Goal: Task Accomplishment & Management: Manage account settings

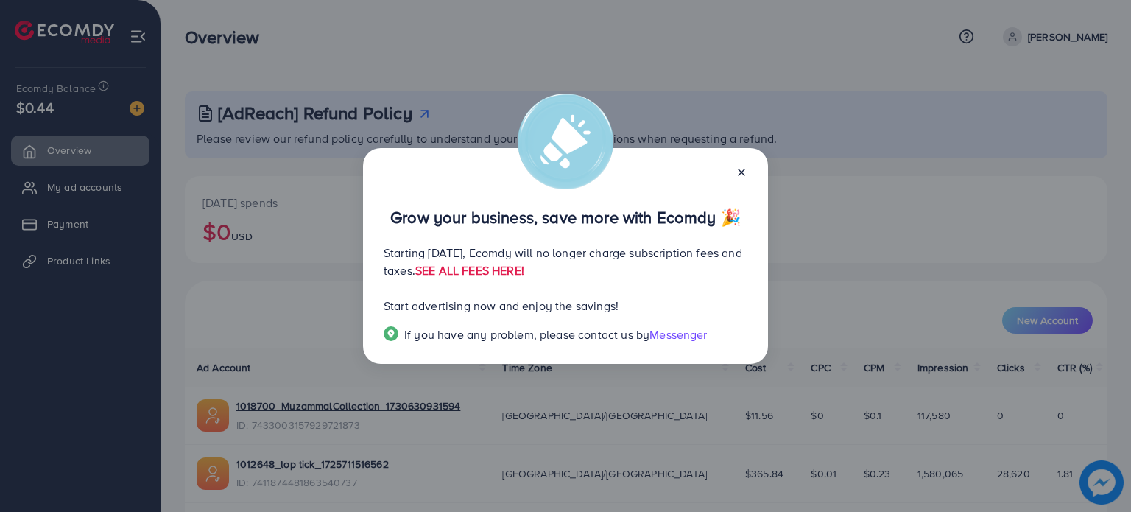
click at [738, 171] on icon at bounding box center [741, 172] width 12 height 12
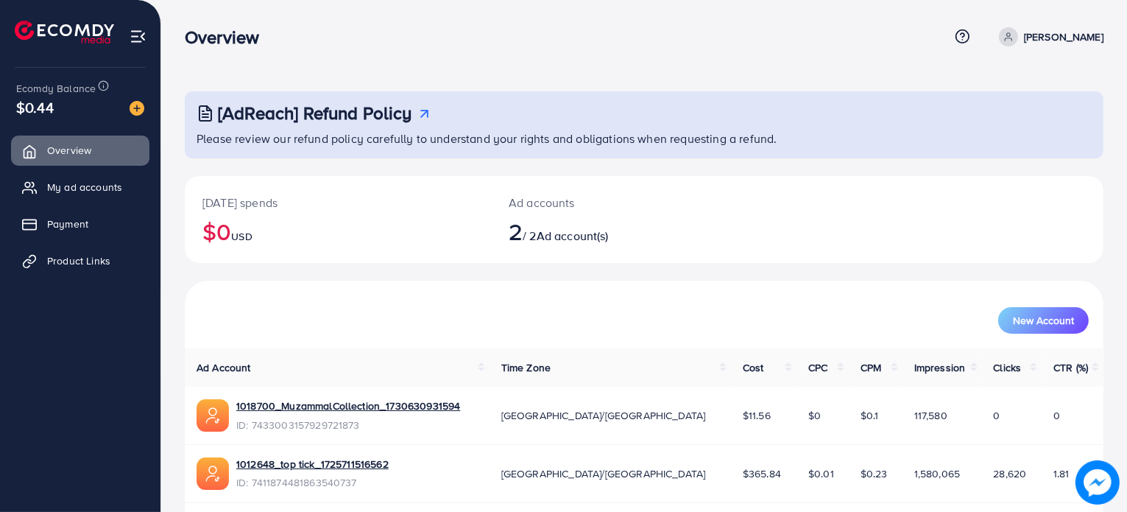
click at [1055, 37] on p "[PERSON_NAME]" at bounding box center [1064, 37] width 80 height 18
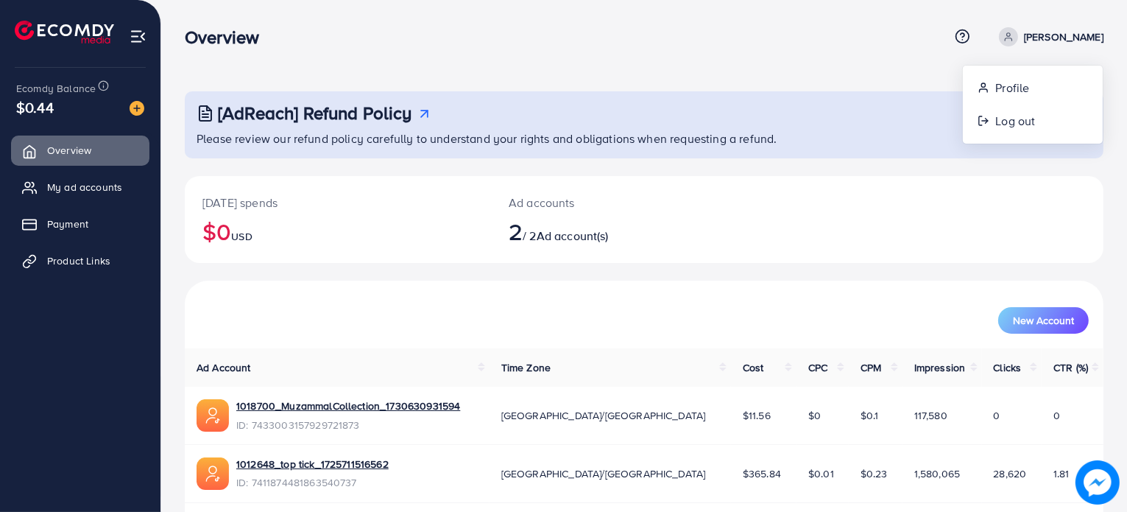
click at [492, 69] on div "[AdReach] Refund Policy Please review our refund policy carefully to understand…" at bounding box center [644, 282] width 966 height 565
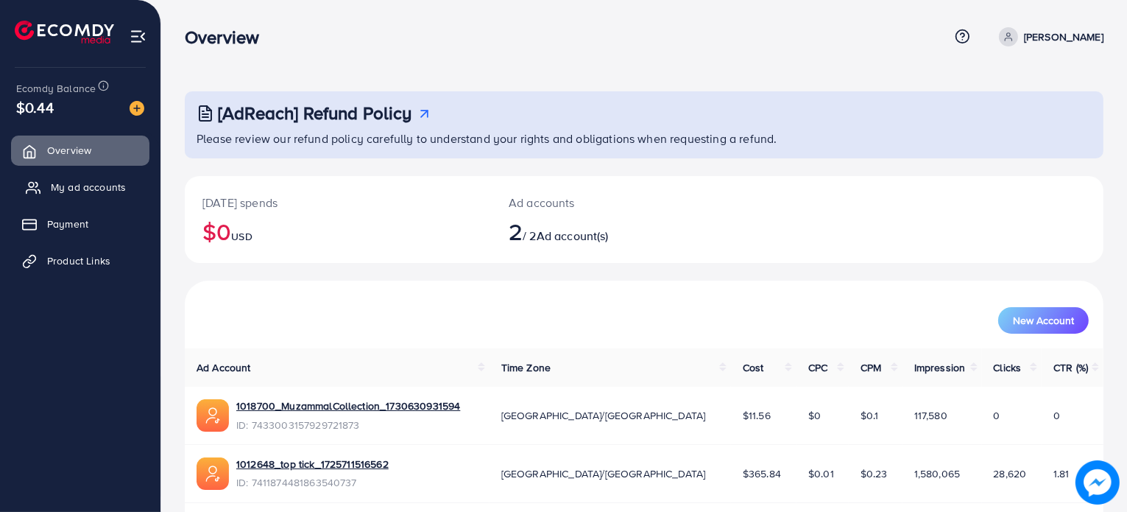
click at [121, 194] on link "My ad accounts" at bounding box center [80, 186] width 138 height 29
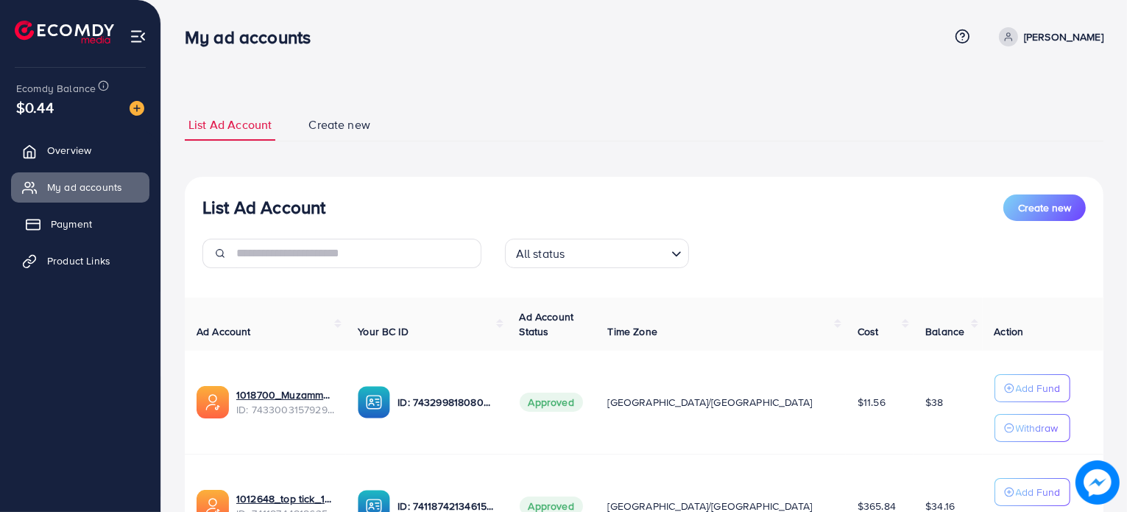
click at [92, 216] on link "Payment" at bounding box center [80, 223] width 138 height 29
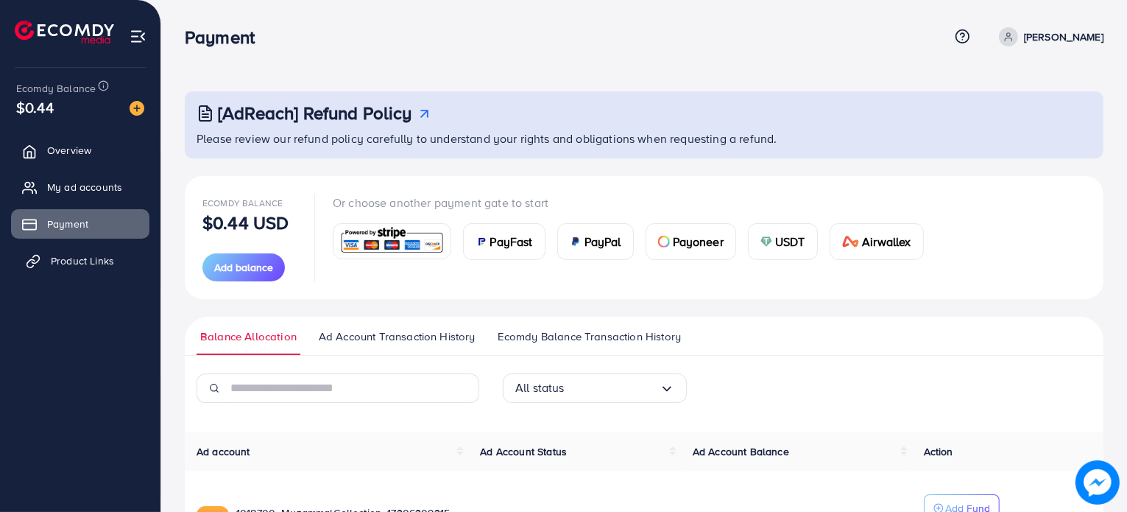
click at [88, 272] on link "Product Links" at bounding box center [80, 260] width 138 height 29
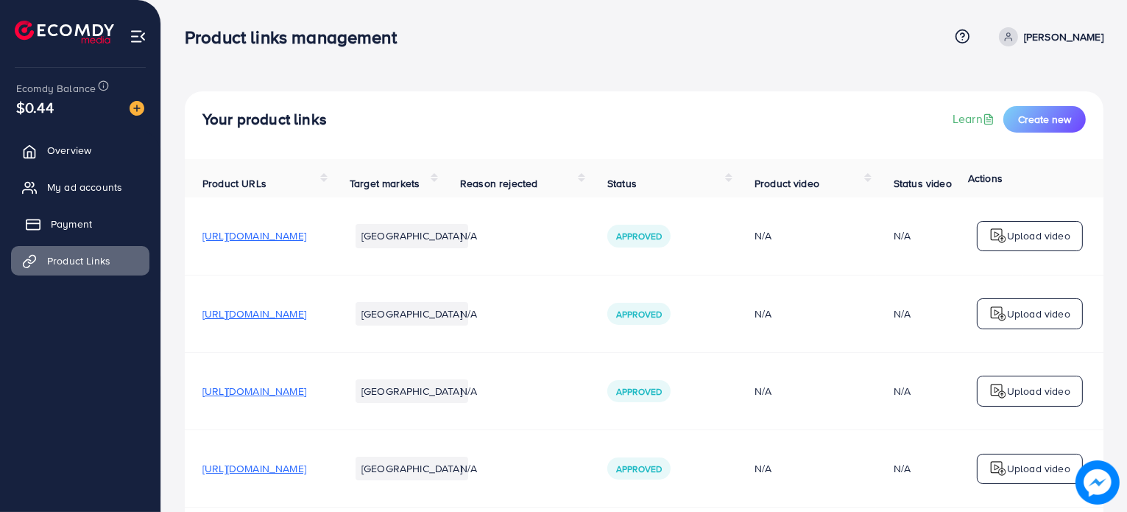
click at [120, 219] on link "Payment" at bounding box center [80, 223] width 138 height 29
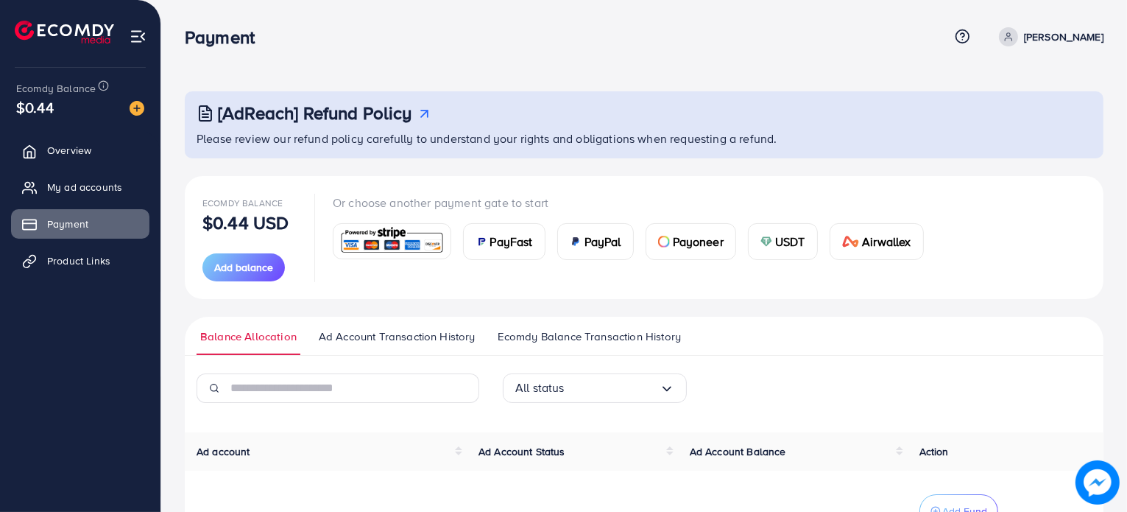
click at [1041, 46] on link "[PERSON_NAME]" at bounding box center [1048, 36] width 110 height 19
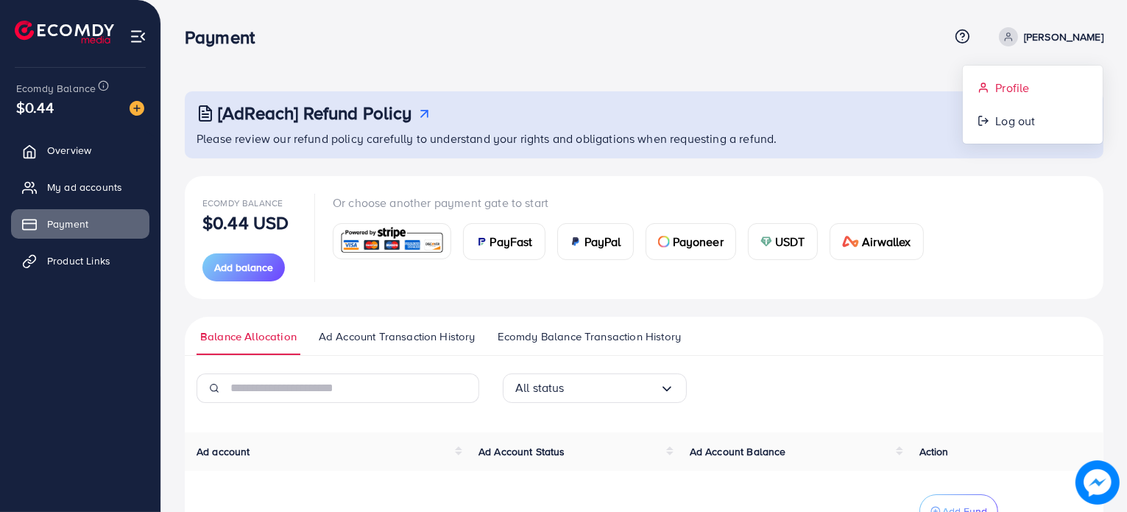
click at [1019, 98] on link "Profile" at bounding box center [1033, 87] width 140 height 33
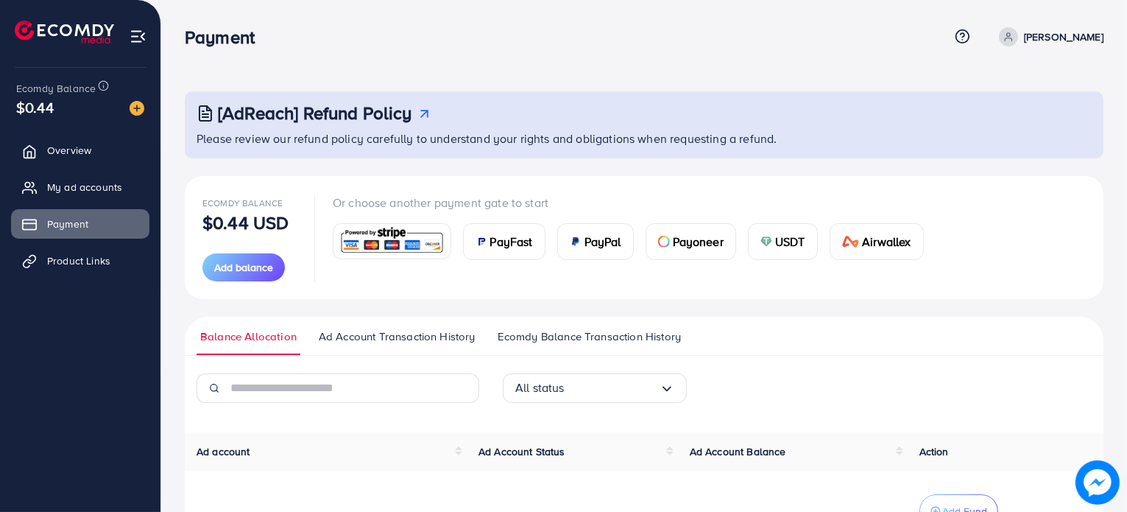
select select "********"
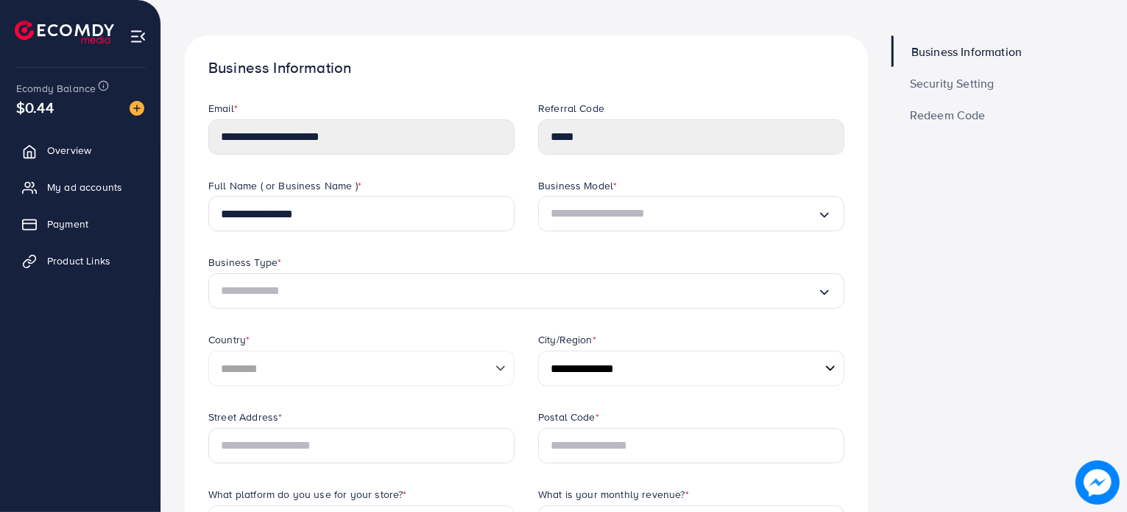
scroll to position [59, 0]
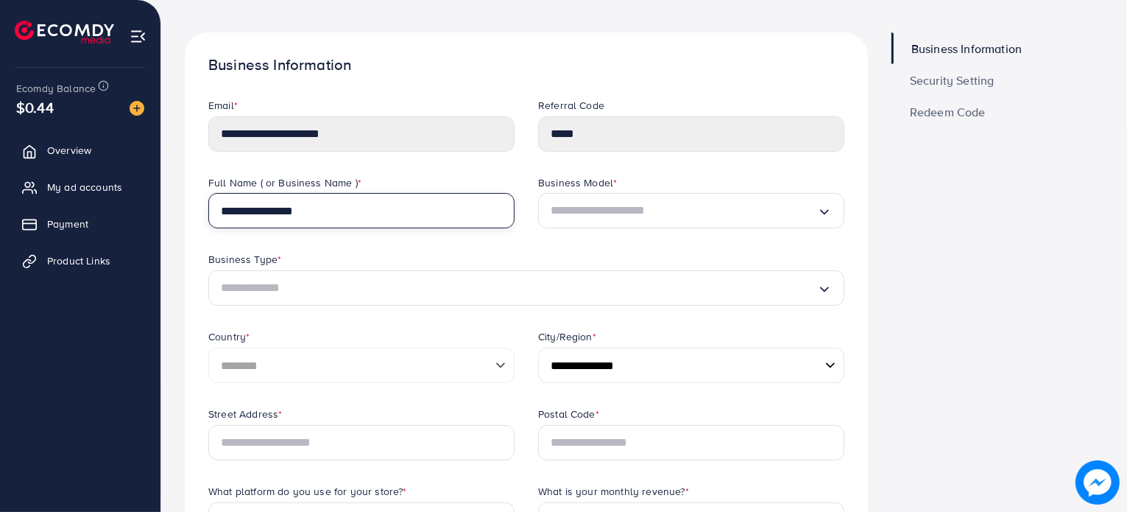
click at [350, 201] on input "**********" at bounding box center [361, 210] width 306 height 35
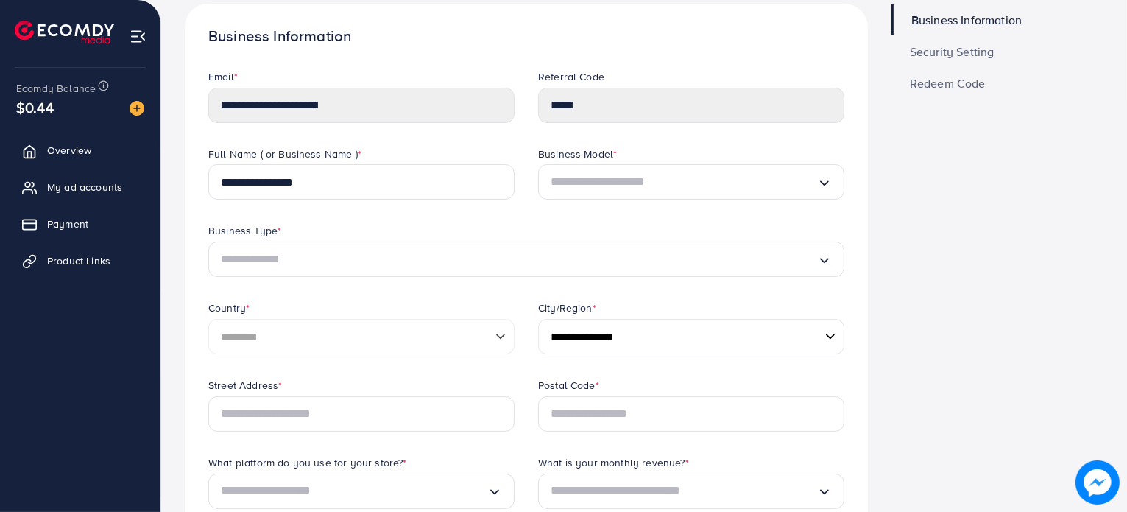
scroll to position [0, 0]
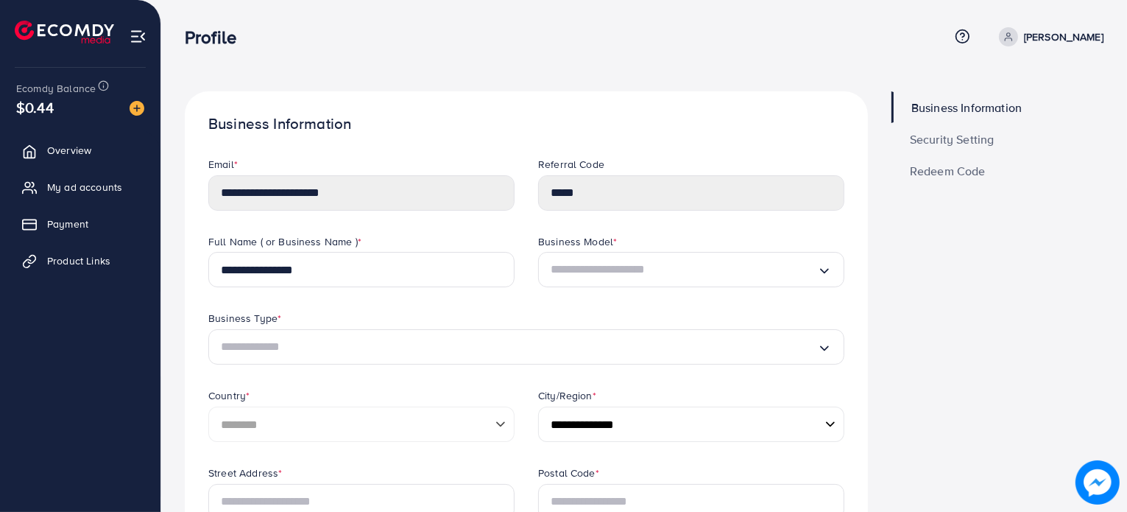
click at [954, 143] on span "Security Setting" at bounding box center [952, 139] width 85 height 12
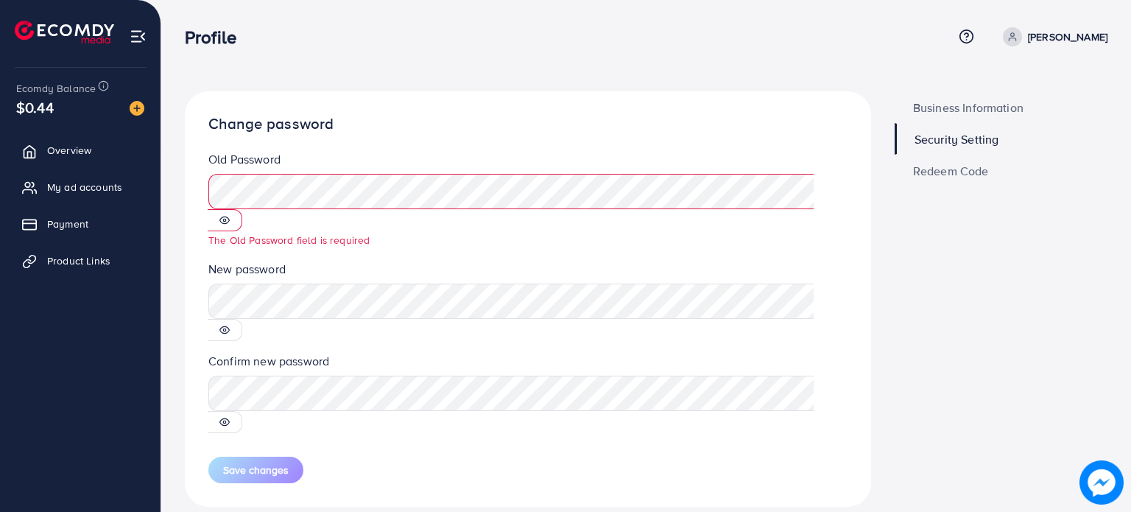
click at [985, 107] on span "Business Information" at bounding box center [968, 108] width 110 height 12
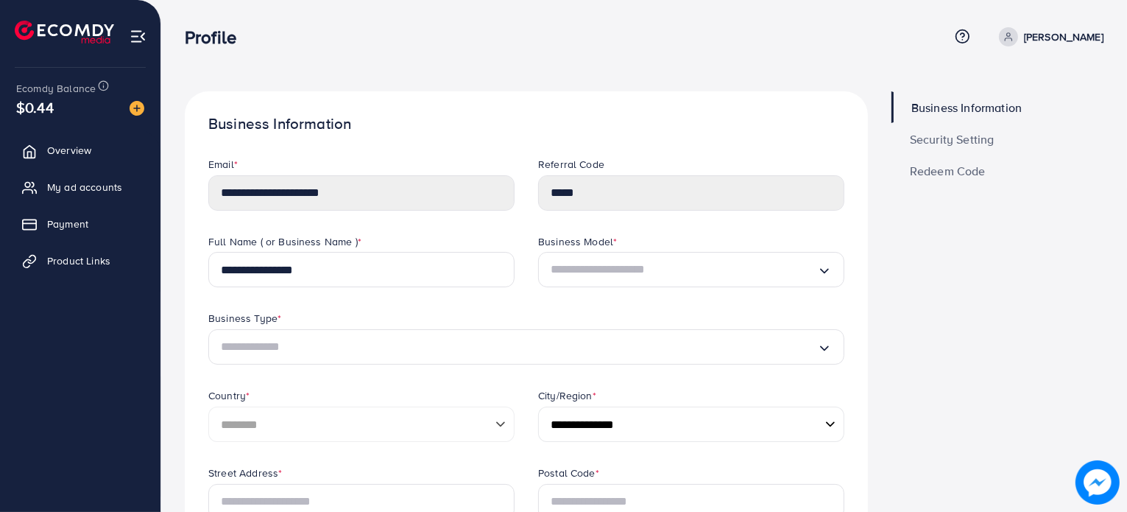
click at [1047, 29] on p "[PERSON_NAME]" at bounding box center [1064, 37] width 80 height 18
click at [1021, 116] on span "Log out" at bounding box center [1015, 121] width 40 height 18
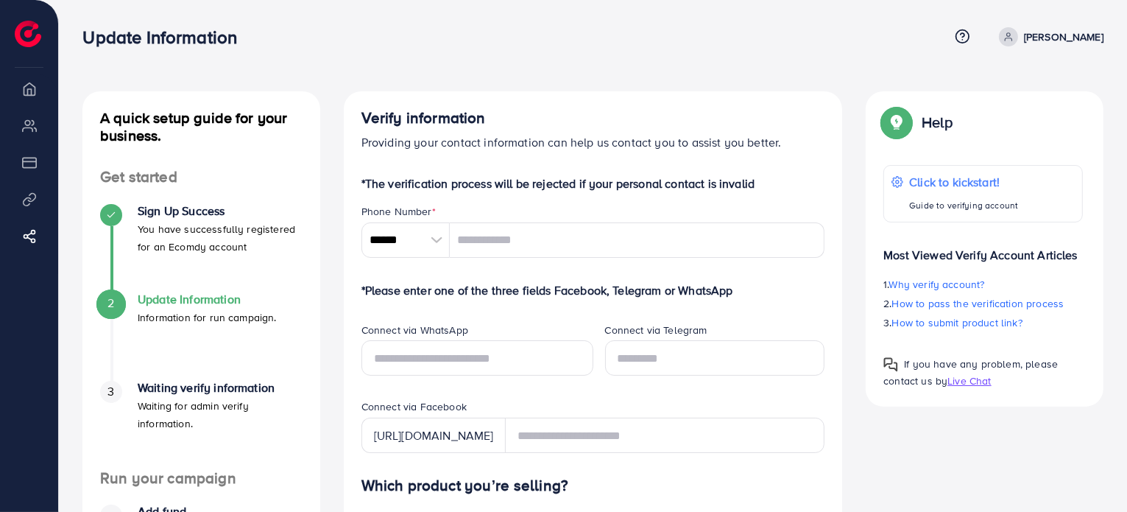
click at [1052, 38] on p "Rayan Wasif" at bounding box center [1064, 37] width 80 height 18
click at [1004, 93] on span "Log out" at bounding box center [1015, 88] width 40 height 18
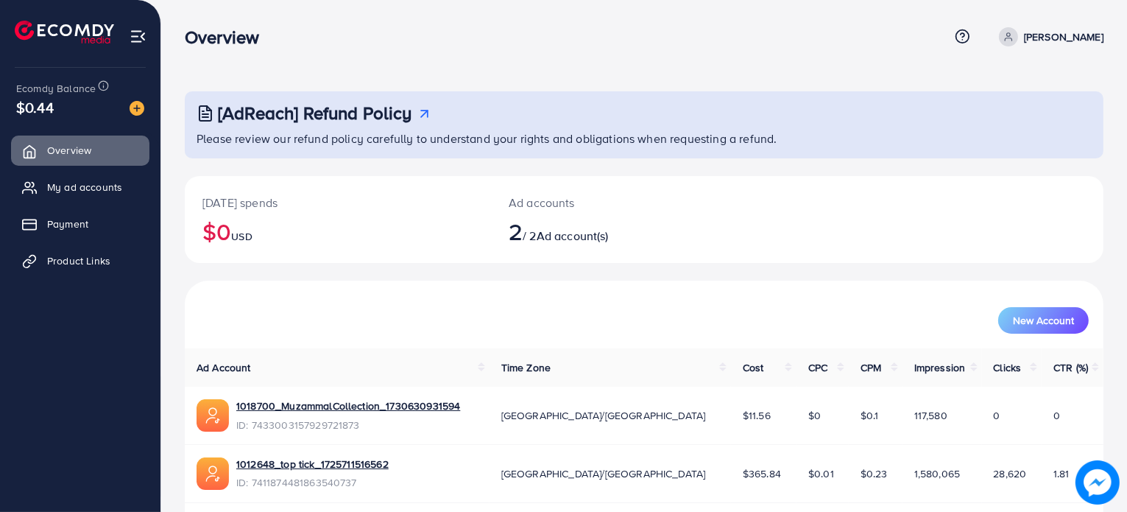
click at [1053, 43] on p "[PERSON_NAME]" at bounding box center [1064, 37] width 80 height 18
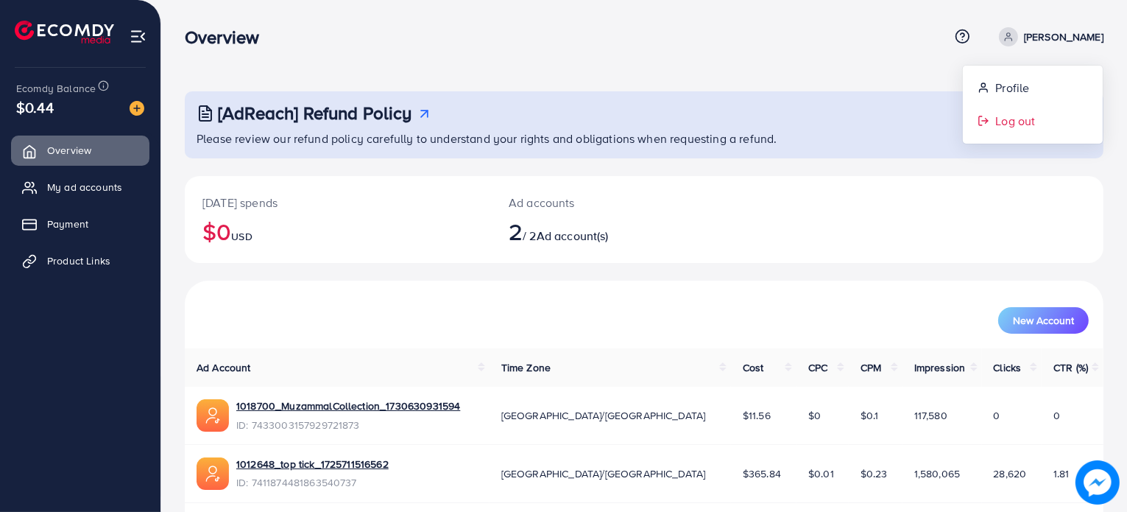
click at [1017, 132] on link "Log out" at bounding box center [1033, 121] width 140 height 33
